Goal: Information Seeking & Learning: Learn about a topic

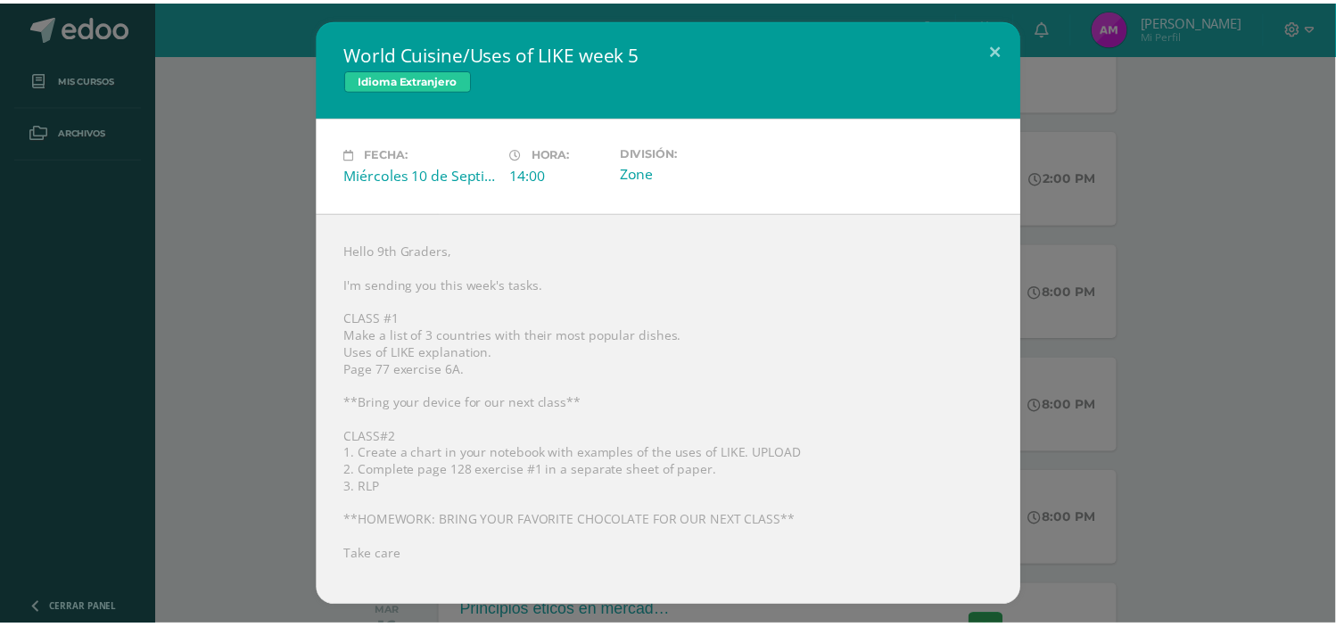
scroll to position [12, 0]
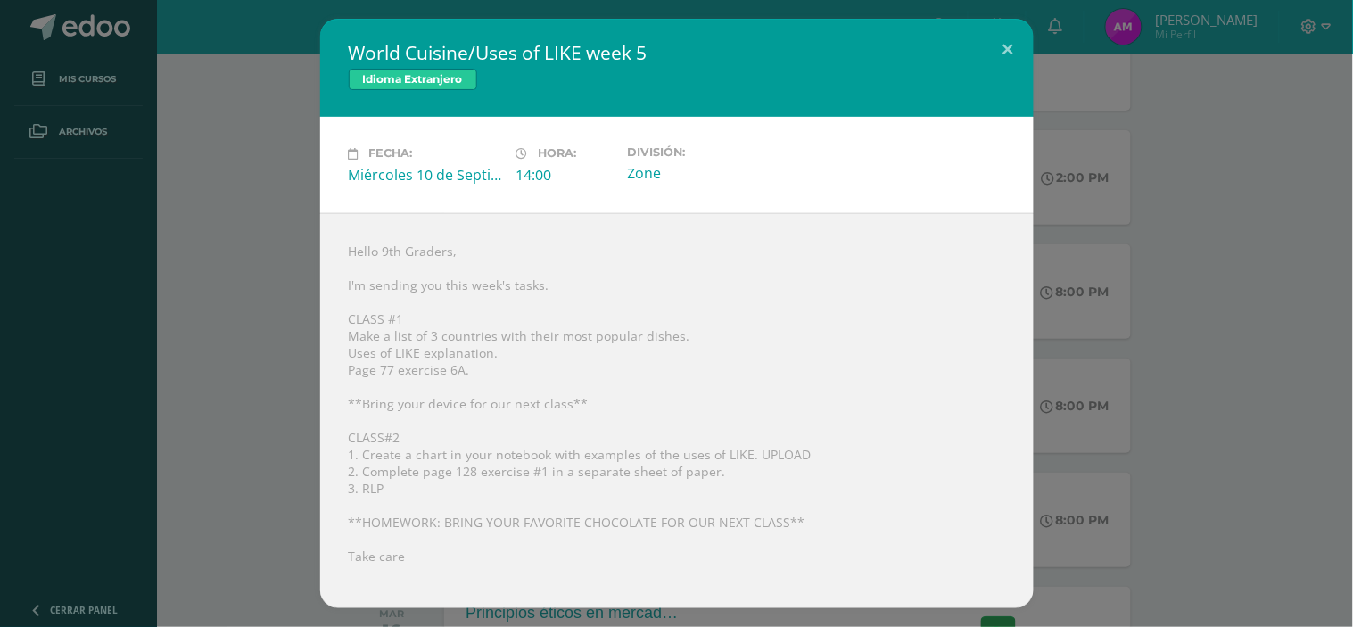
click at [236, 280] on div "World Cuisine/Uses of LIKE week 5 Idioma Extranjero Fecha: Miércoles 10 de Sept…" at bounding box center [676, 313] width 1338 height 589
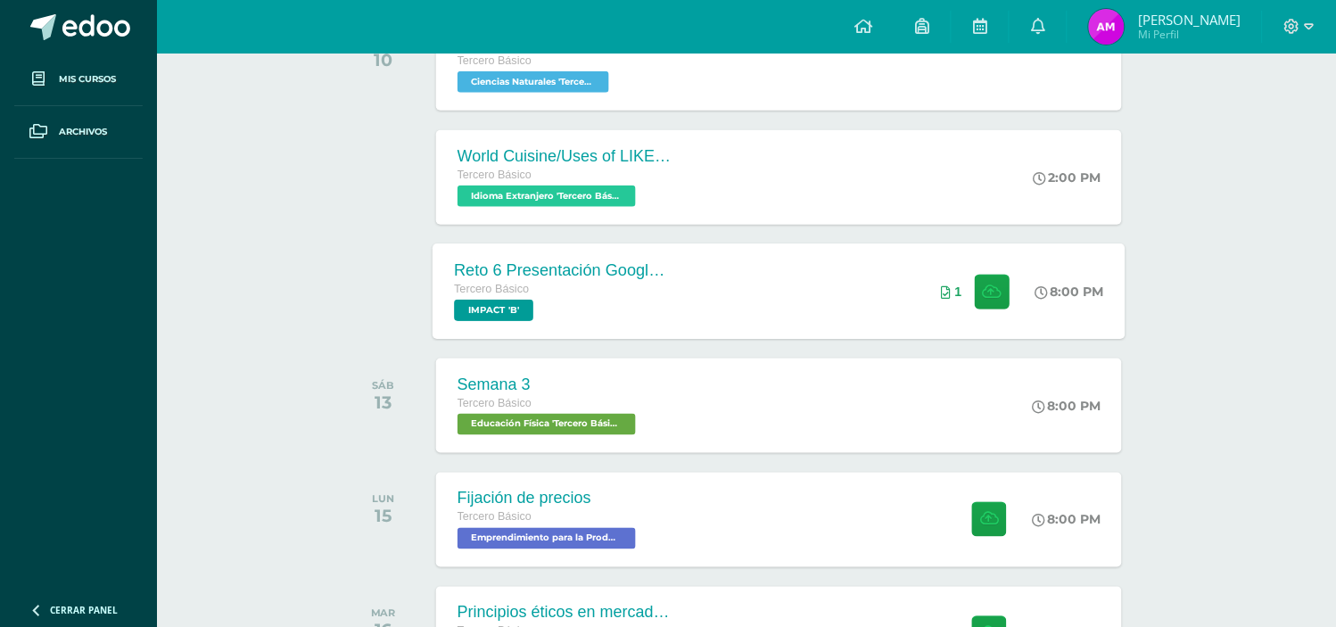
scroll to position [0, 0]
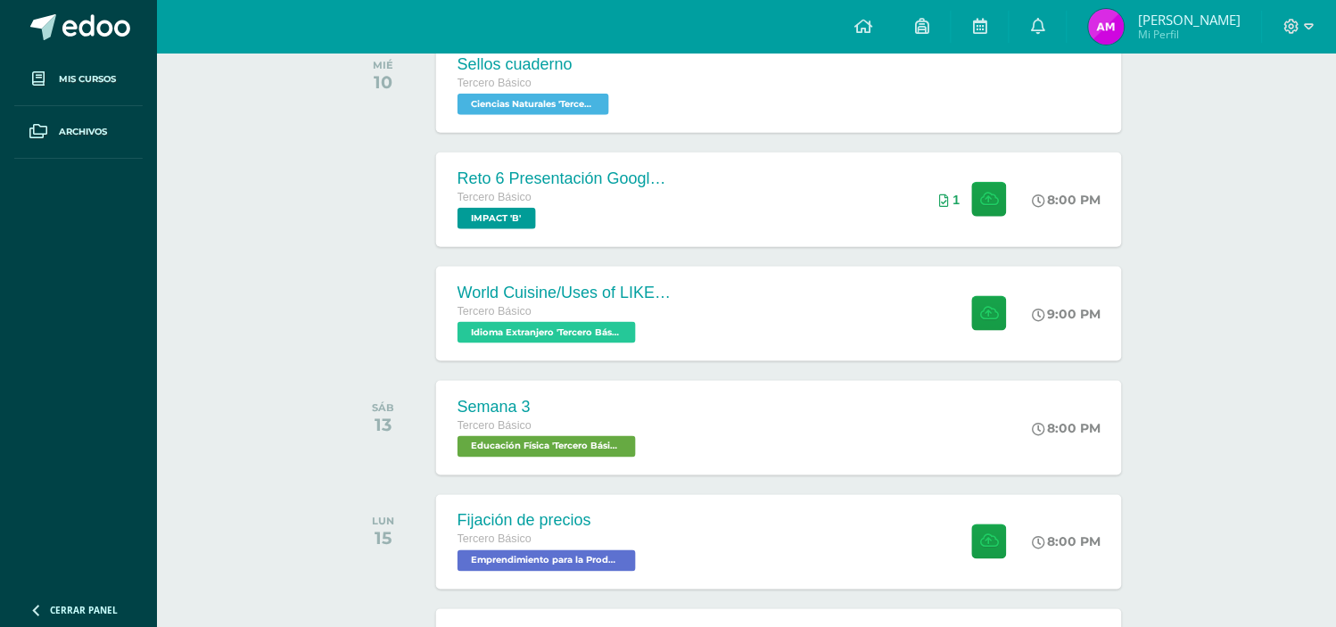
scroll to position [322, 0]
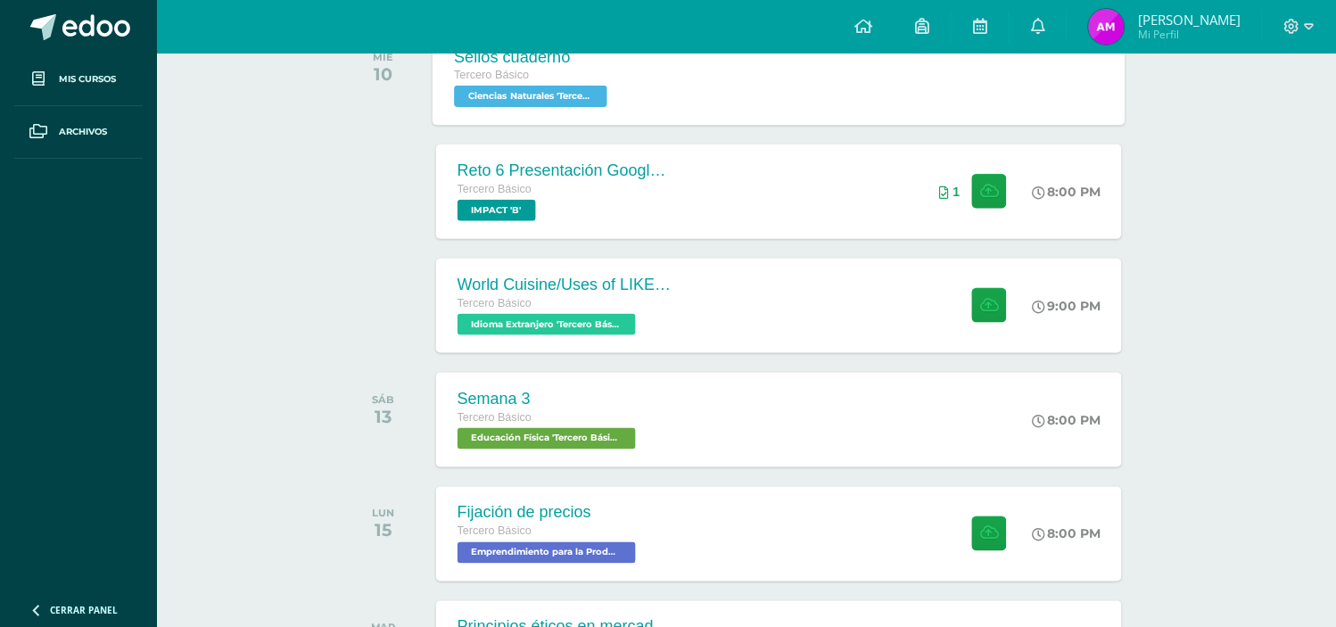
click at [769, 100] on div "Sellos cuaderno Tercero Básico Ciencias Naturales 'Tercero Básico B' Sellos cua…" at bounding box center [778, 76] width 693 height 95
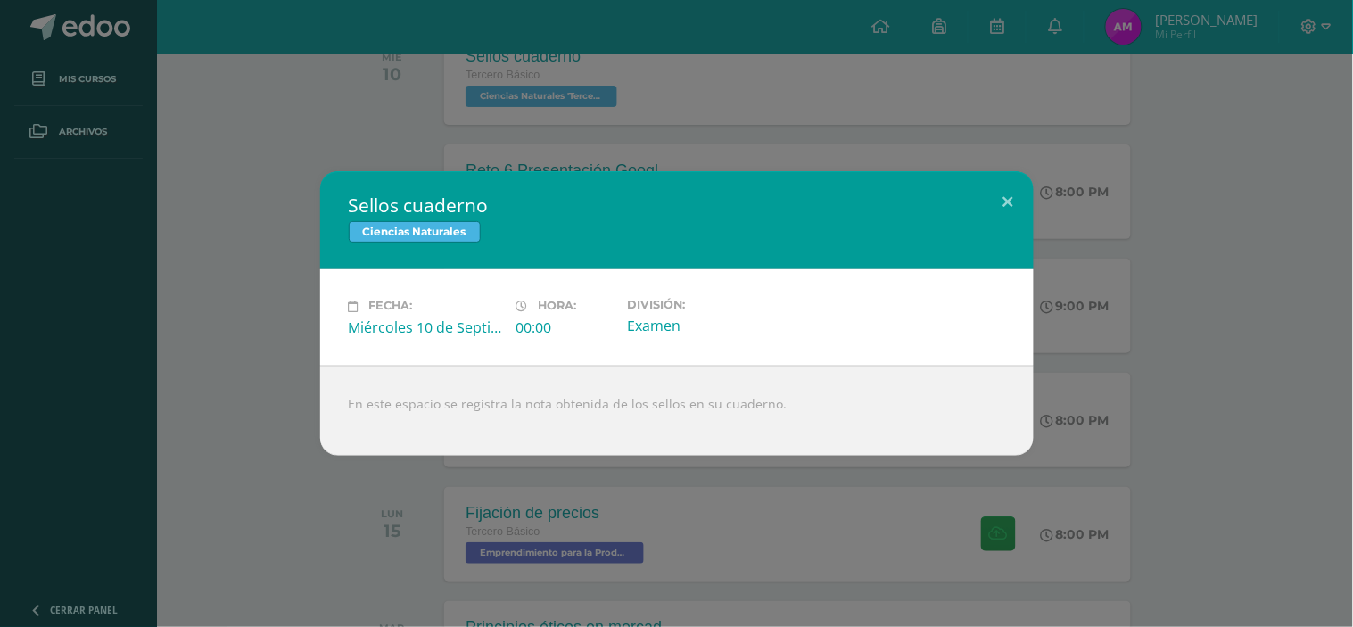
click at [1143, 273] on div "Sellos cuaderno Ciencias Naturales Fecha: Miércoles 10 de Septiembre Hora: 00:0…" at bounding box center [676, 313] width 1338 height 284
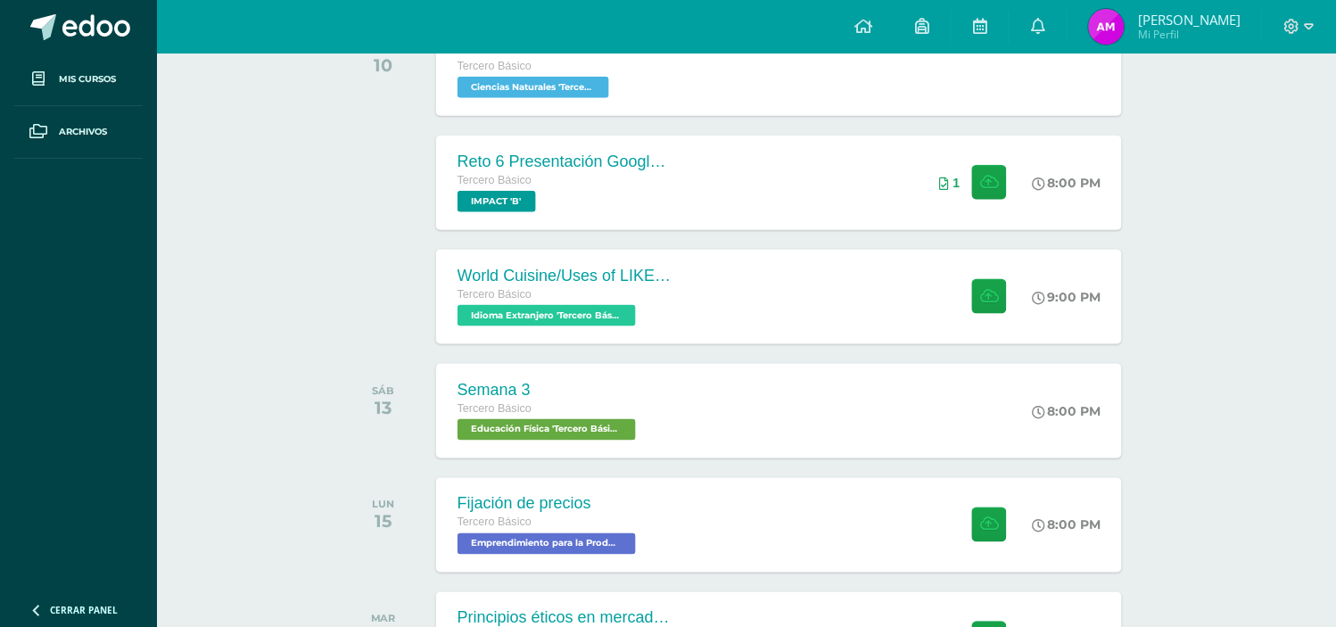
scroll to position [0, 0]
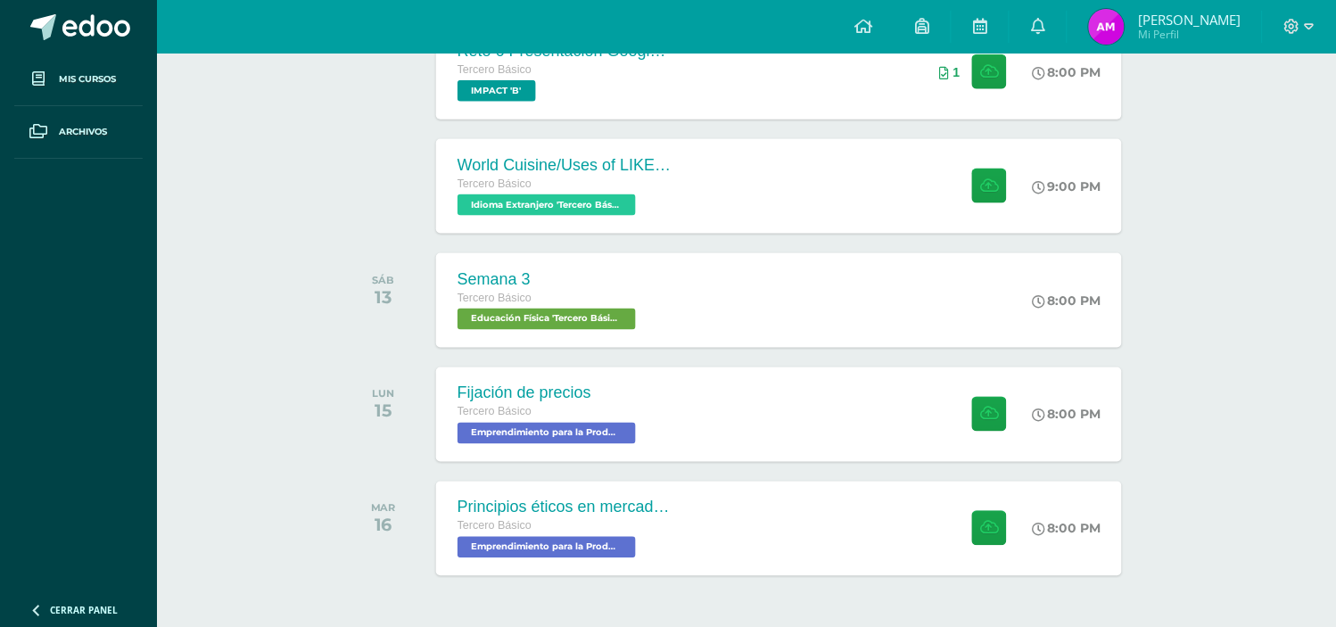
scroll to position [423, 0]
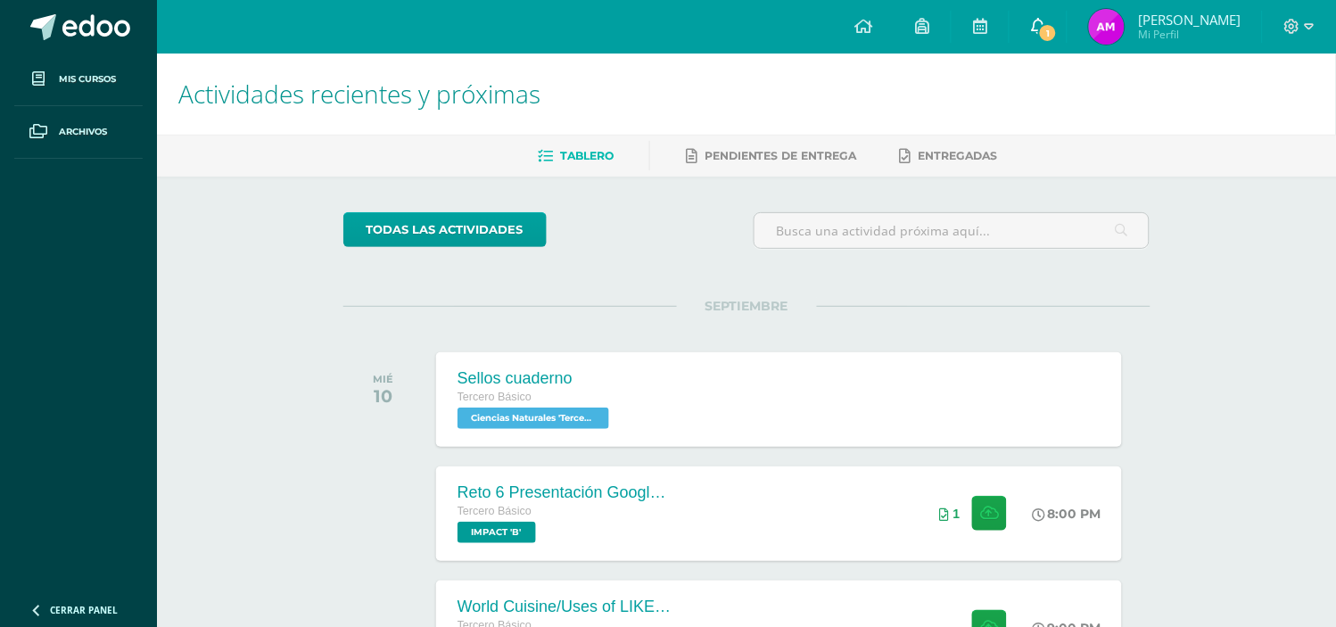
click at [1041, 25] on link "1" at bounding box center [1037, 27] width 57 height 54
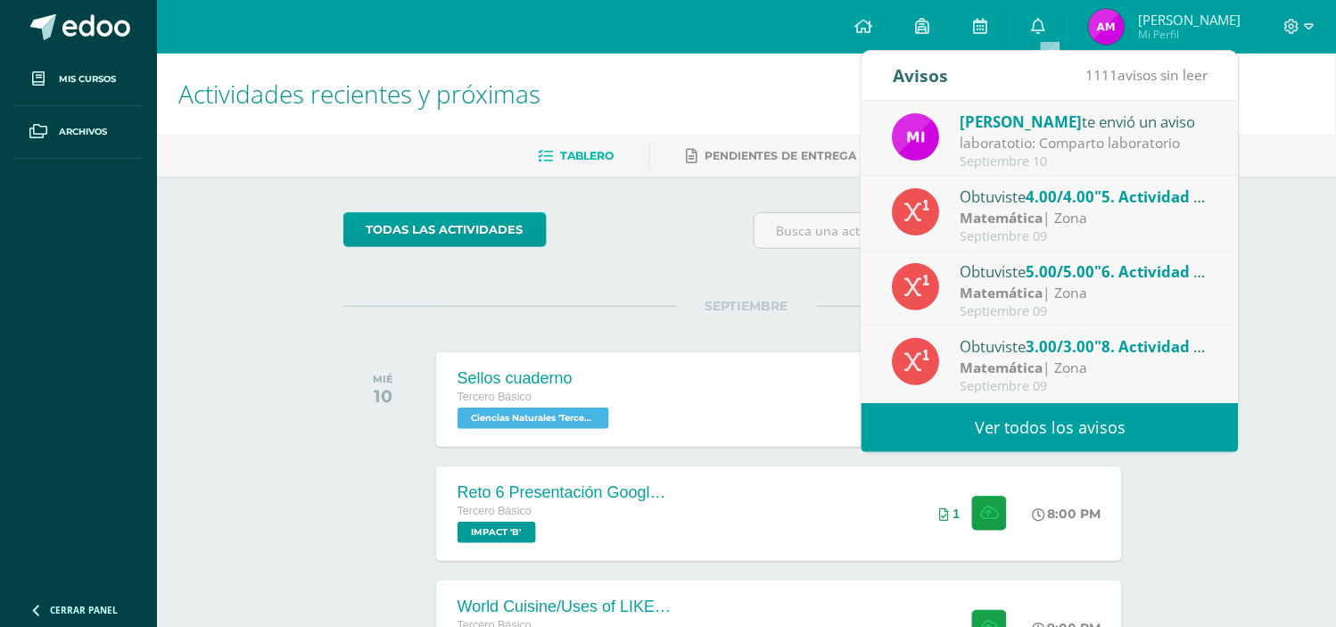
click at [984, 131] on div "Mirna Sajché te envió un aviso" at bounding box center [1084, 121] width 248 height 23
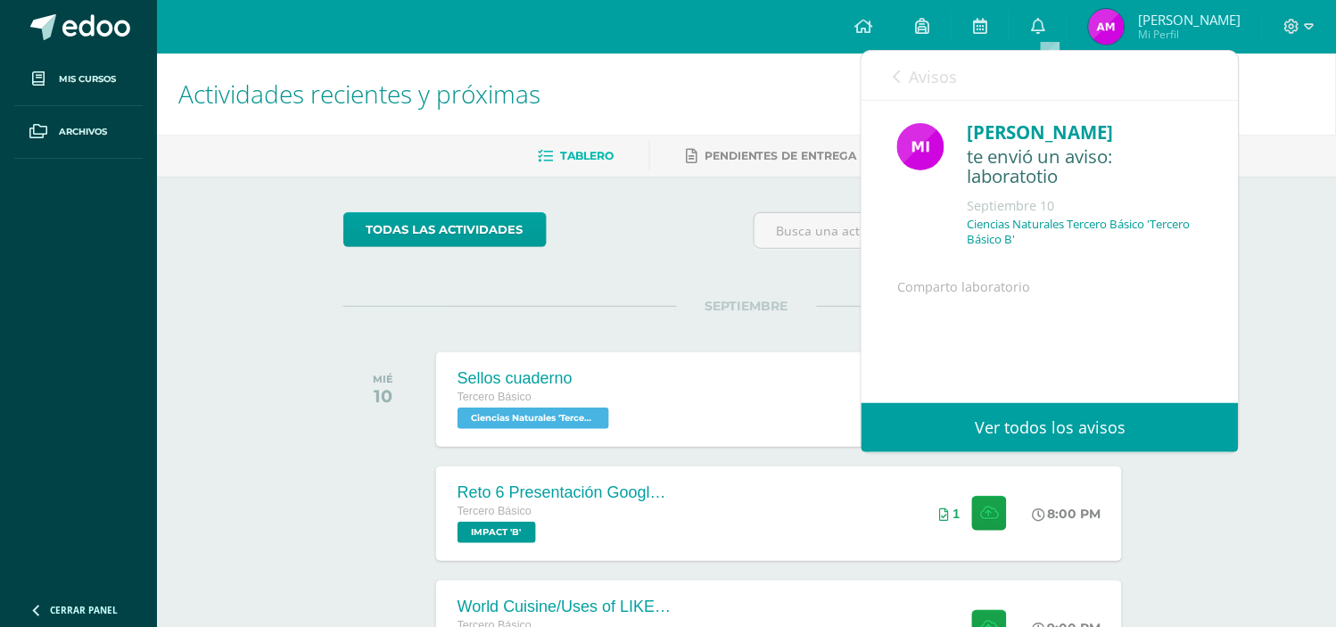
scroll to position [200, 0]
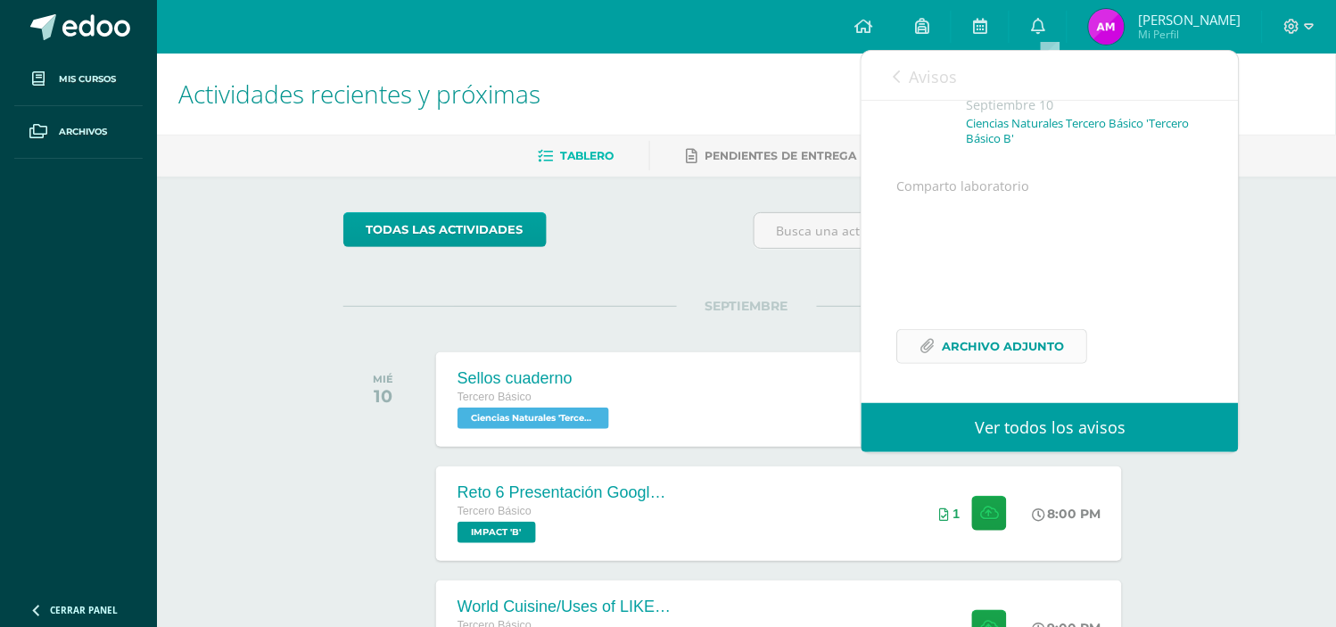
click at [976, 343] on span "Archivo Adjunto" at bounding box center [1004, 346] width 122 height 33
